Goal: Download file/media

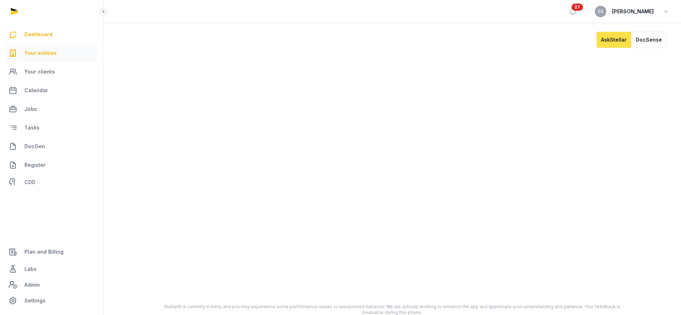
click at [50, 53] on span "Your entities" at bounding box center [40, 53] width 32 height 9
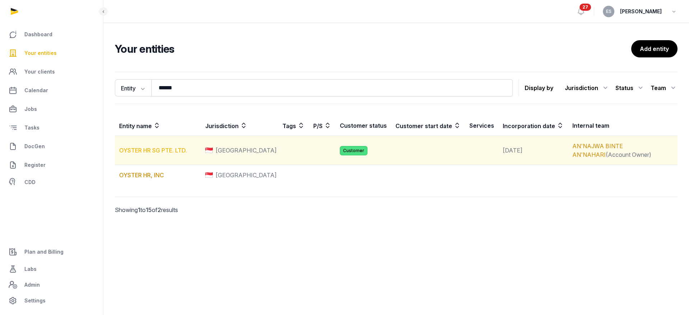
click at [175, 148] on link "OYSTER HR SG PTE. LTD." at bounding box center [153, 150] width 68 height 7
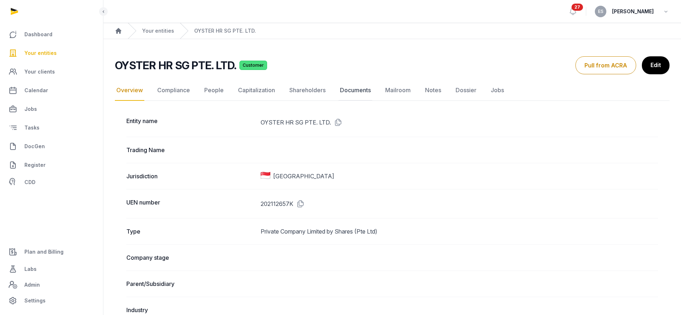
click at [365, 95] on link "Documents" at bounding box center [355, 90] width 34 height 21
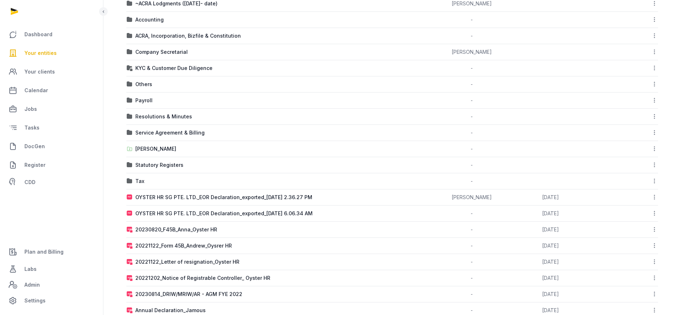
scroll to position [108, 0]
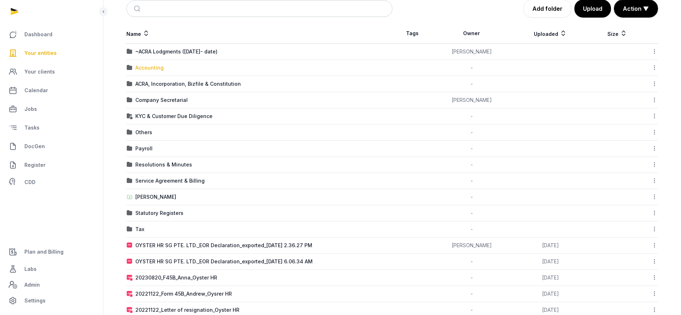
click at [149, 70] on div "Accounting" at bounding box center [149, 67] width 28 height 7
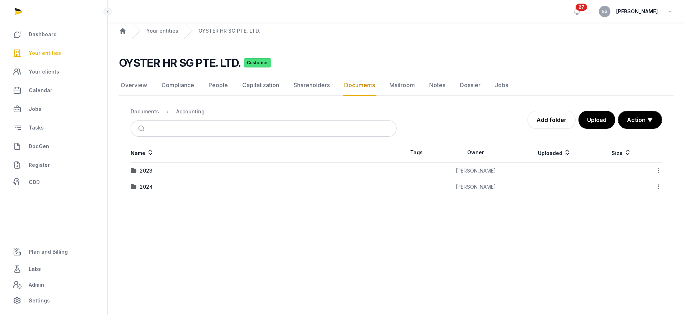
scroll to position [0, 0]
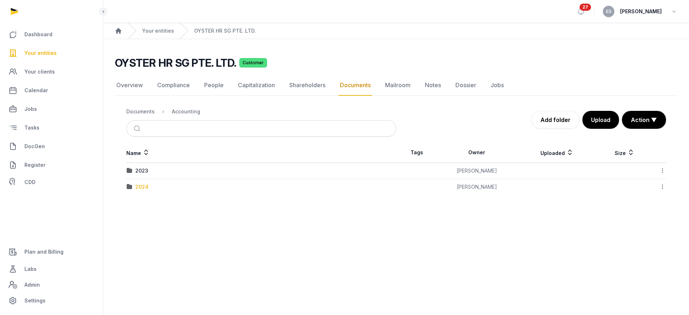
click at [145, 187] on div "2024" at bounding box center [141, 186] width 13 height 7
click at [663, 169] on icon at bounding box center [662, 171] width 6 height 8
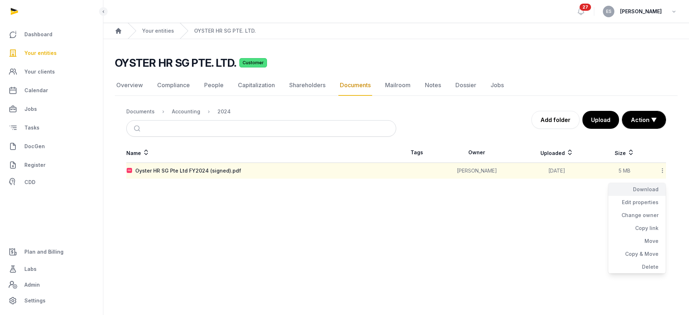
click at [654, 196] on div "Download" at bounding box center [636, 202] width 57 height 13
